Goal: Task Accomplishment & Management: Use online tool/utility

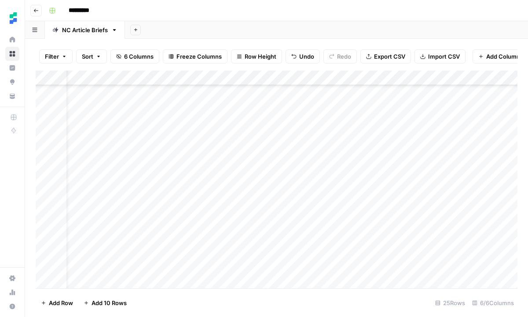
scroll to position [186, 24]
click at [354, 262] on div "Add Column" at bounding box center [277, 179] width 482 height 218
click at [407, 267] on div "Add Column" at bounding box center [277, 179] width 482 height 218
click at [407, 267] on div at bounding box center [430, 266] width 181 height 16
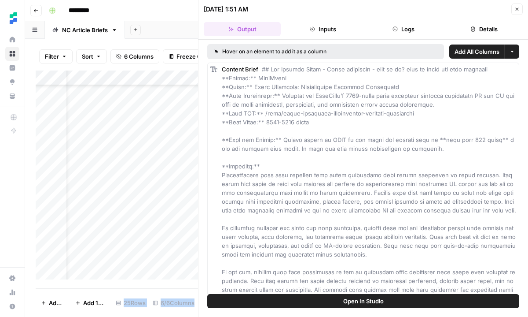
click at [521, 9] on button "Close" at bounding box center [517, 9] width 11 height 11
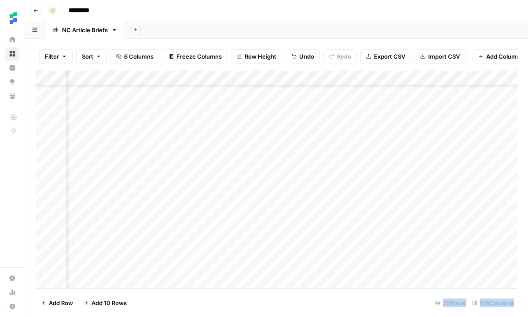
scroll to position [186, 160]
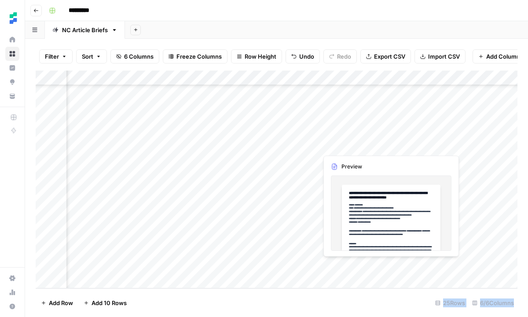
click at [418, 267] on div "Add Column" at bounding box center [277, 179] width 482 height 218
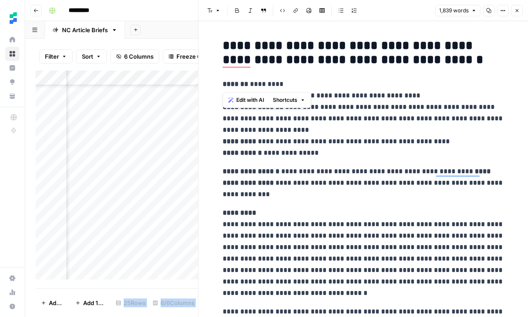
drag, startPoint x: 223, startPoint y: 45, endPoint x: 406, endPoint y: 70, distance: 184.0
click at [233, 134] on p "**********" at bounding box center [364, 118] width 282 height 80
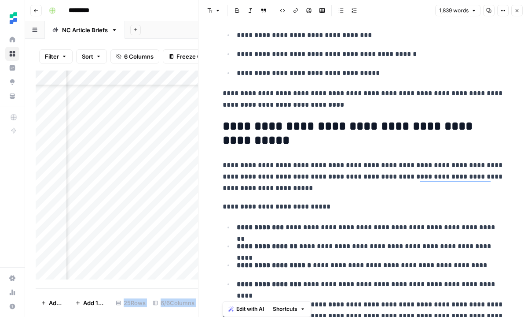
scroll to position [2706, 0]
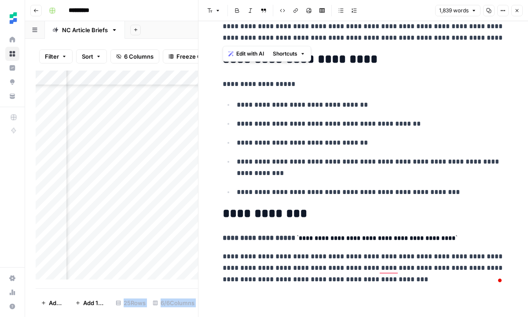
drag, startPoint x: 222, startPoint y: 84, endPoint x: 489, endPoint y: 42, distance: 270.1
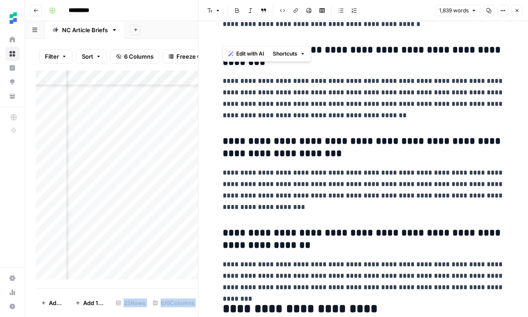
copy div "**********"
